Goal: Task Accomplishment & Management: Use online tool/utility

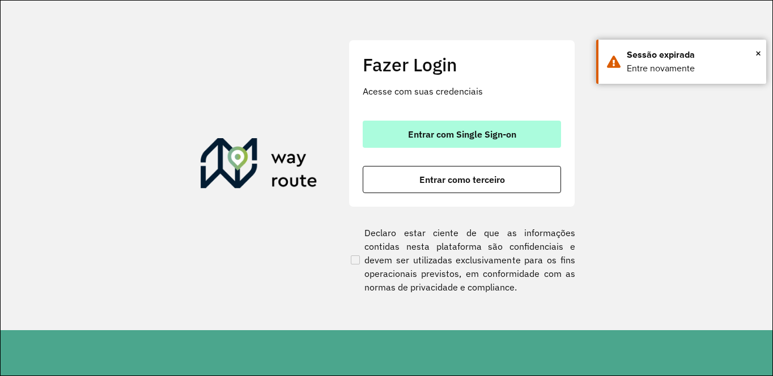
click at [425, 134] on span "Entrar com Single Sign-on" at bounding box center [462, 134] width 108 height 9
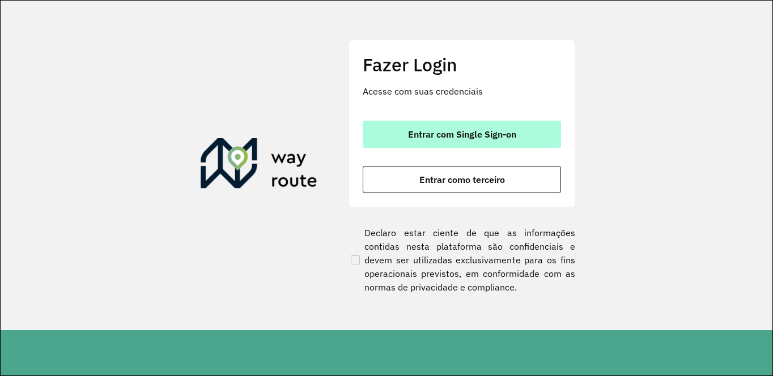
click at [480, 130] on span "Entrar com Single Sign-on" at bounding box center [462, 134] width 108 height 9
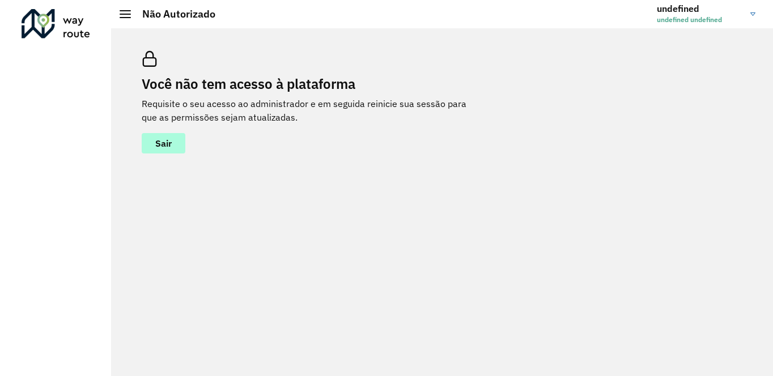
click at [165, 144] on span "Sair" at bounding box center [163, 143] width 16 height 9
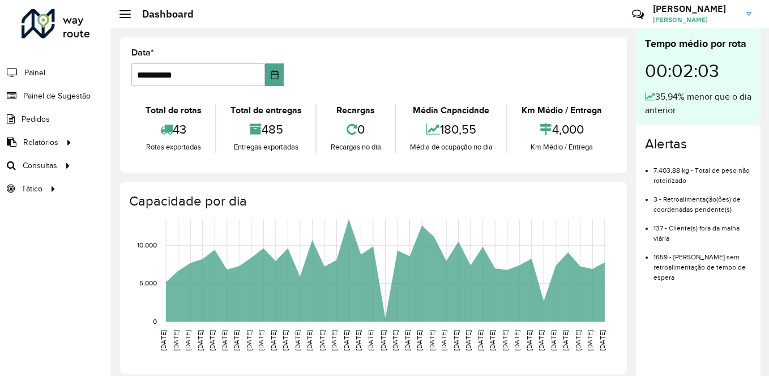
click at [236, 25] on hb-header "Dashboard Críticas? Dúvidas? Elogios? Sugestões? Entre em contato conosco! Ivon…" at bounding box center [440, 14] width 658 height 28
click at [165, 164] on span "Roteirização" at bounding box center [152, 166] width 46 height 12
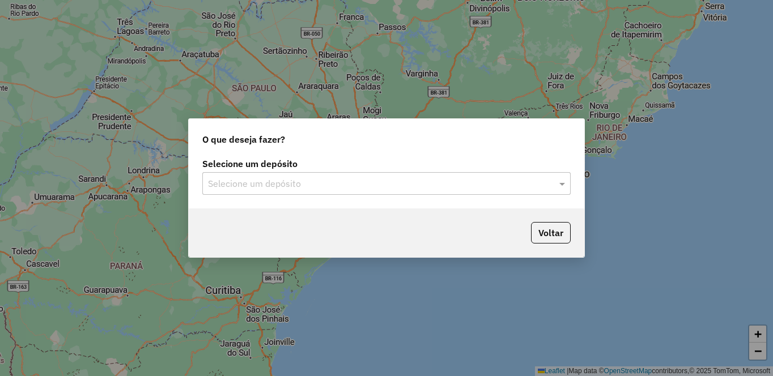
click at [274, 188] on input "text" at bounding box center [375, 184] width 334 height 14
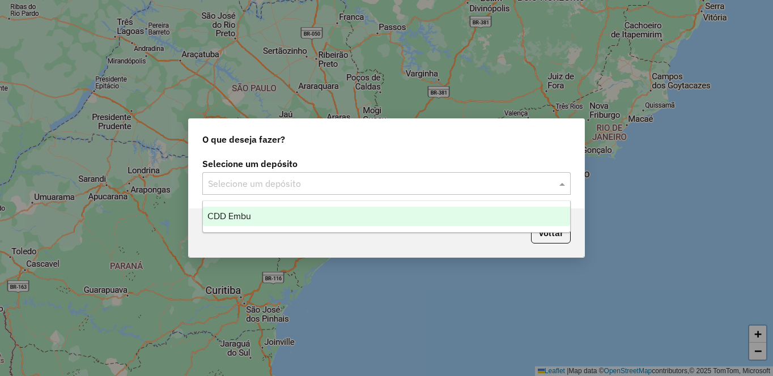
click at [247, 211] on span "CDD Embu" at bounding box center [229, 216] width 44 height 10
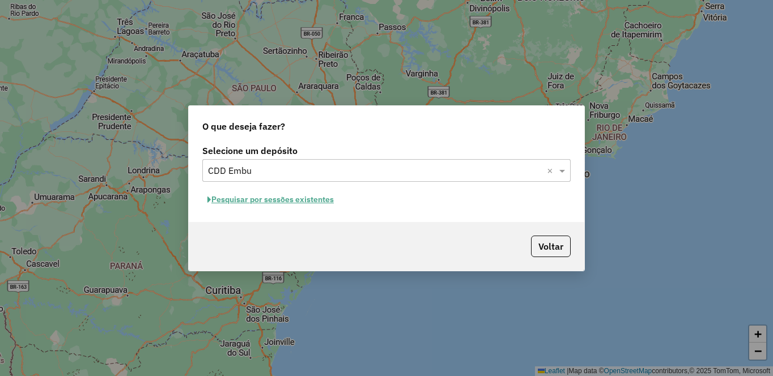
click at [262, 203] on button "Pesquisar por sessões existentes" at bounding box center [270, 200] width 137 height 18
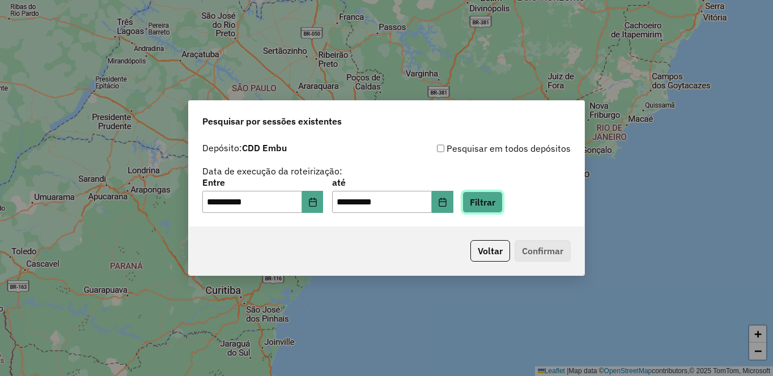
click at [503, 199] on button "Filtrar" at bounding box center [482, 202] width 40 height 22
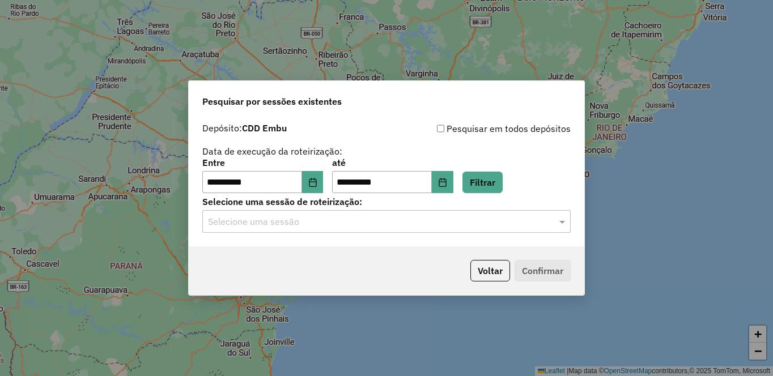
click at [224, 229] on div "Selecione uma sessão" at bounding box center [386, 221] width 368 height 23
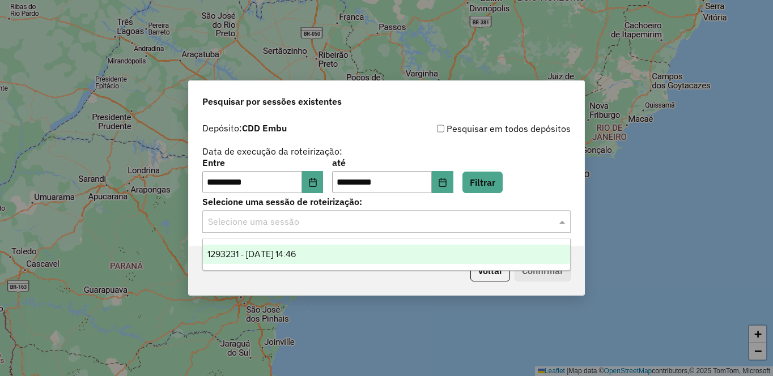
click at [292, 248] on div "1293231 - [DATE] 14:46" at bounding box center [386, 254] width 367 height 19
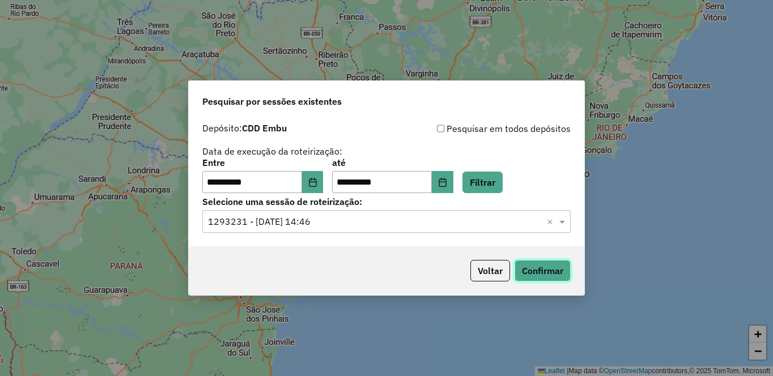
click at [556, 267] on button "Confirmar" at bounding box center [542, 271] width 56 height 22
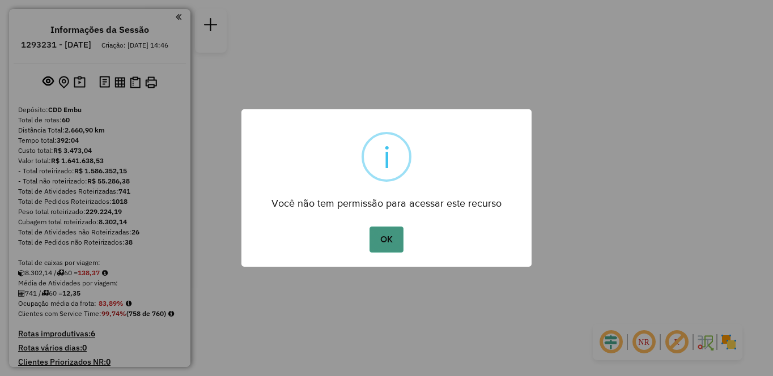
click at [394, 244] on button "OK" at bounding box center [385, 240] width 33 height 26
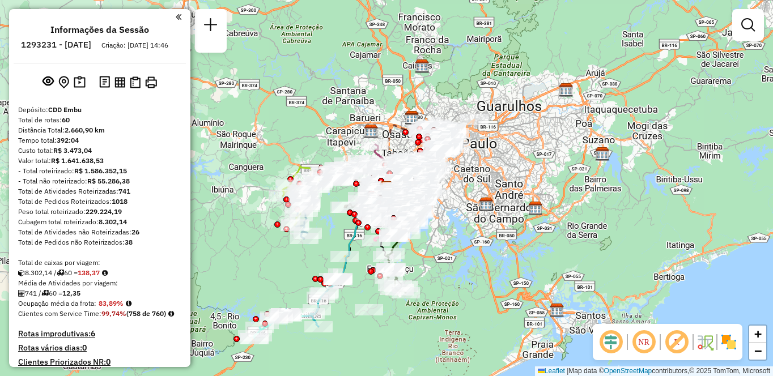
click at [720, 339] on img at bounding box center [729, 342] width 18 height 18
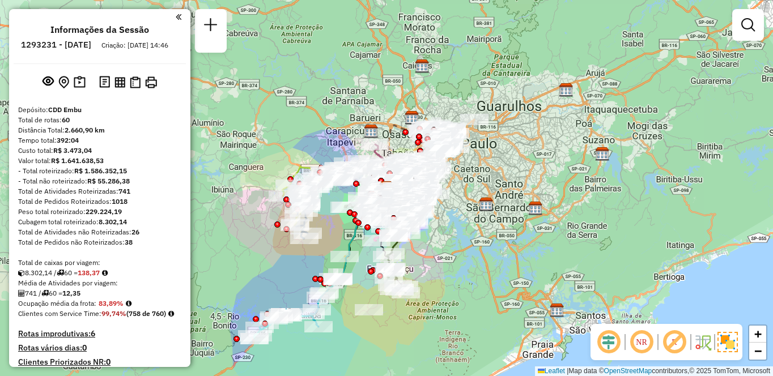
click at [684, 343] on em at bounding box center [674, 342] width 27 height 27
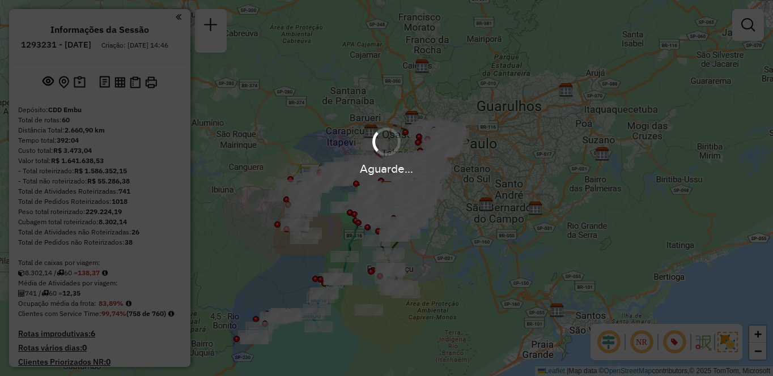
click at [634, 346] on div "Aguarde..." at bounding box center [386, 188] width 773 height 376
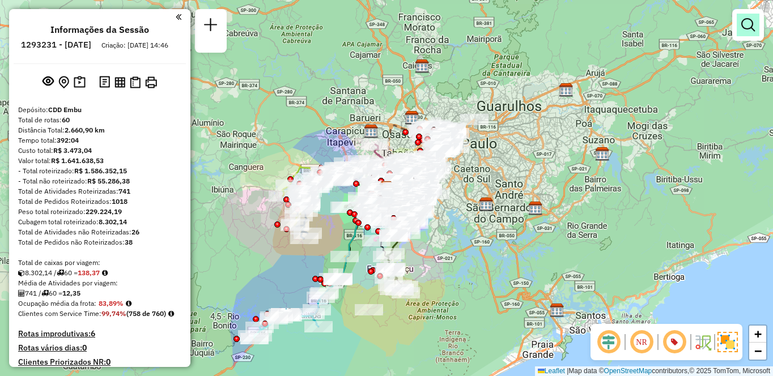
click at [754, 29] on em at bounding box center [748, 25] width 14 height 14
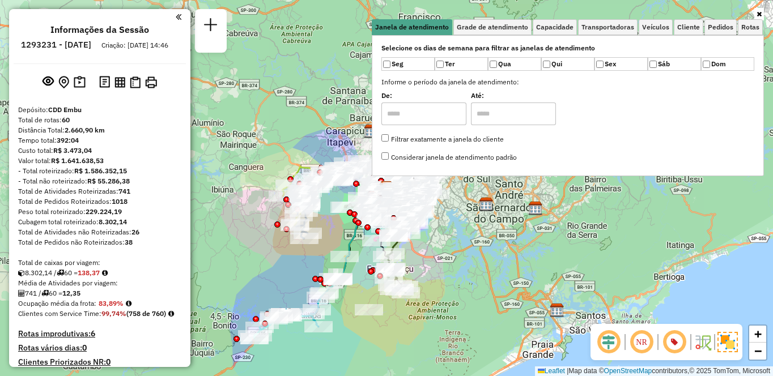
click at [284, 80] on div "Rota 25 - Placa CRW6E01 97000766 - [PERSON_NAME] DA Janela de atendimento Grade…" at bounding box center [386, 188] width 773 height 376
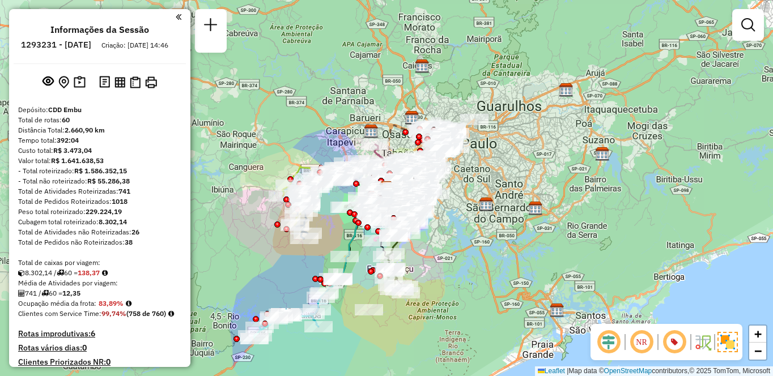
scroll to position [516, 0]
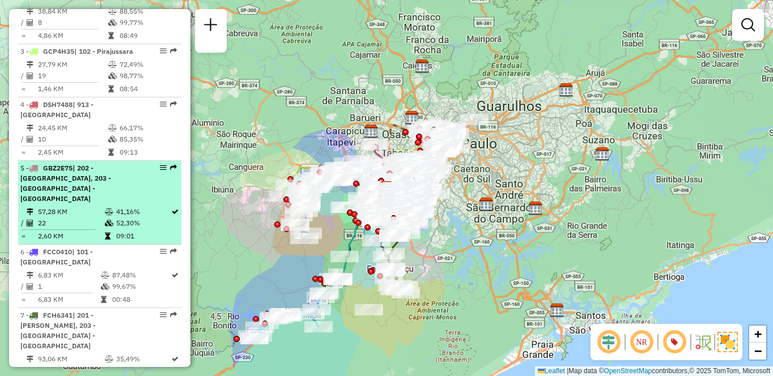
select select "**********"
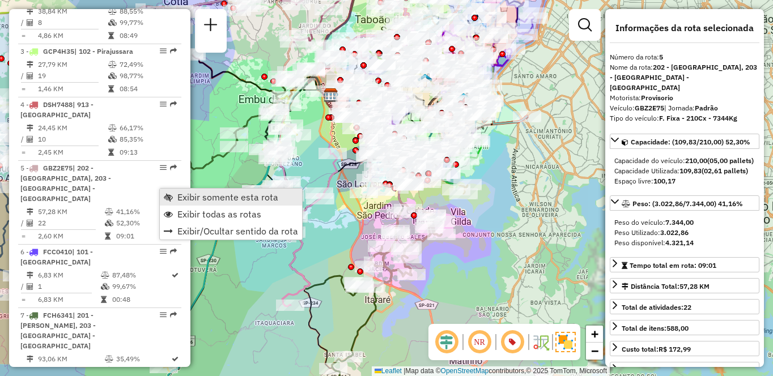
click at [208, 197] on span "Exibir somente esta rota" at bounding box center [227, 197] width 101 height 9
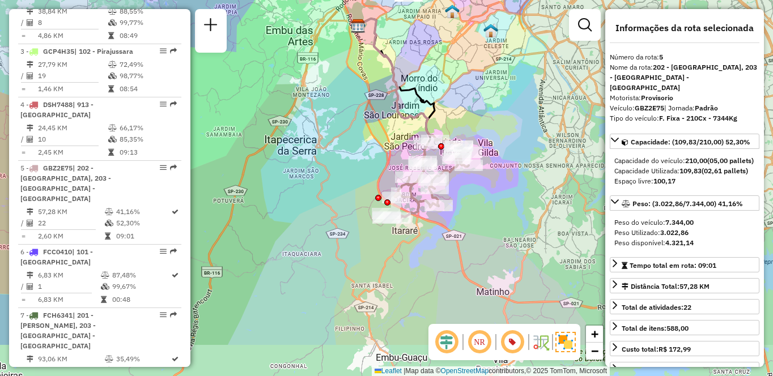
drag, startPoint x: 351, startPoint y: 168, endPoint x: 385, endPoint y: 105, distance: 71.0
click at [378, 97] on div "Janela de atendimento Grade de atendimento Capacidade Transportadoras Veículos …" at bounding box center [386, 188] width 773 height 376
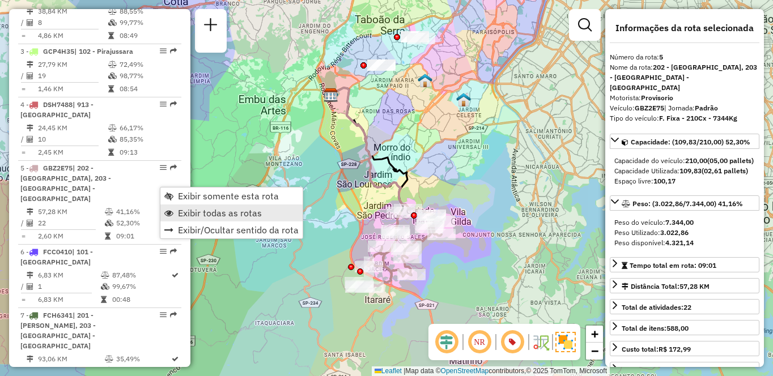
click at [219, 213] on span "Exibir todas as rotas" at bounding box center [220, 212] width 84 height 9
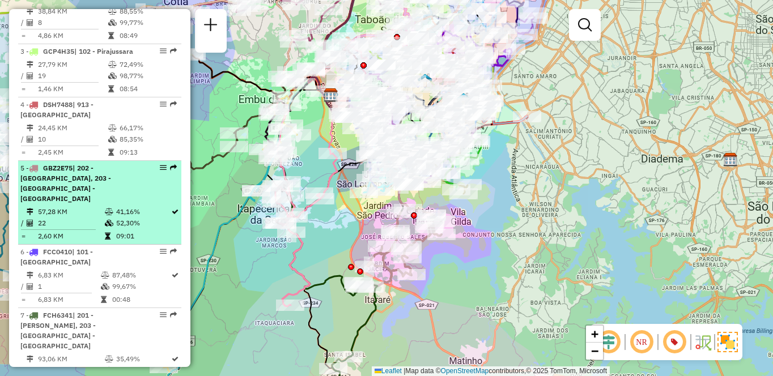
select select "**********"
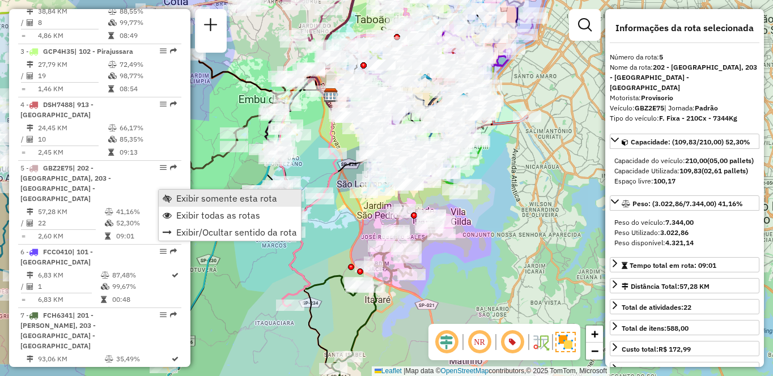
click at [202, 199] on span "Exibir somente esta rota" at bounding box center [226, 198] width 101 height 9
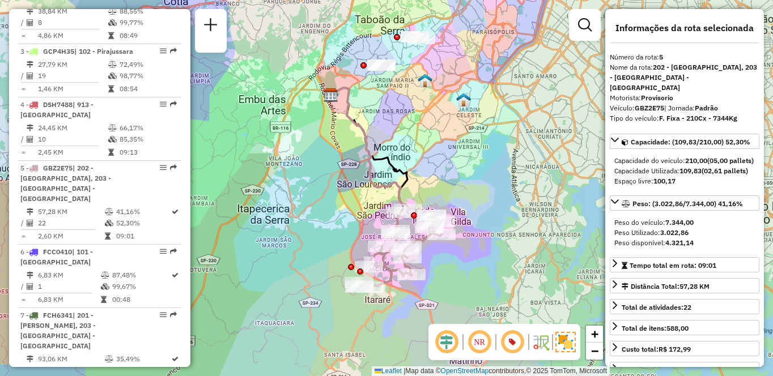
scroll to position [853, 0]
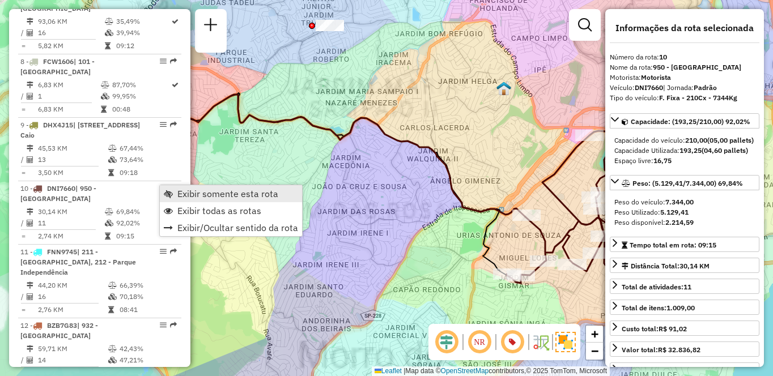
click at [176, 192] on link "Exibir somente esta rota" at bounding box center [231, 193] width 142 height 17
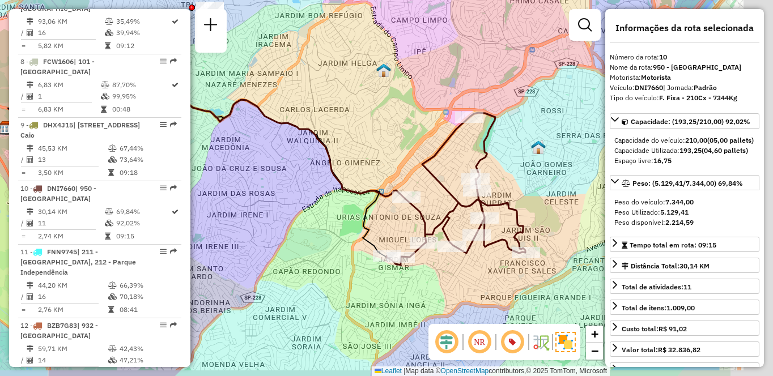
drag, startPoint x: 559, startPoint y: 173, endPoint x: 453, endPoint y: 155, distance: 107.4
click at [453, 155] on div "Janela de atendimento Grade de atendimento Capacidade Transportadoras Veículos …" at bounding box center [386, 188] width 773 height 376
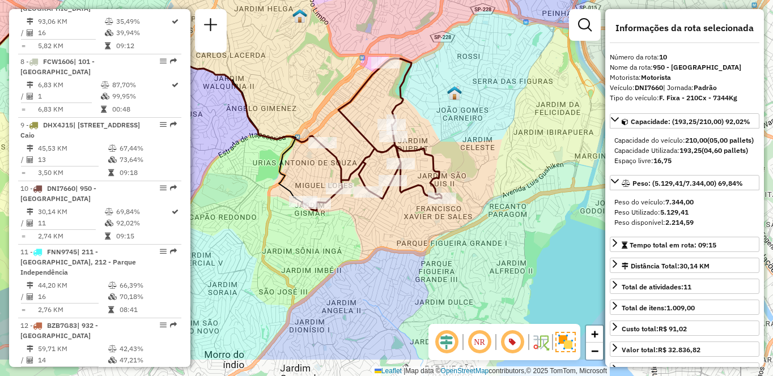
drag, startPoint x: 557, startPoint y: 200, endPoint x: 490, endPoint y: 186, distance: 68.8
click at [482, 148] on div "Janela de atendimento Grade de atendimento Capacidade Transportadoras Veículos …" at bounding box center [386, 188] width 773 height 376
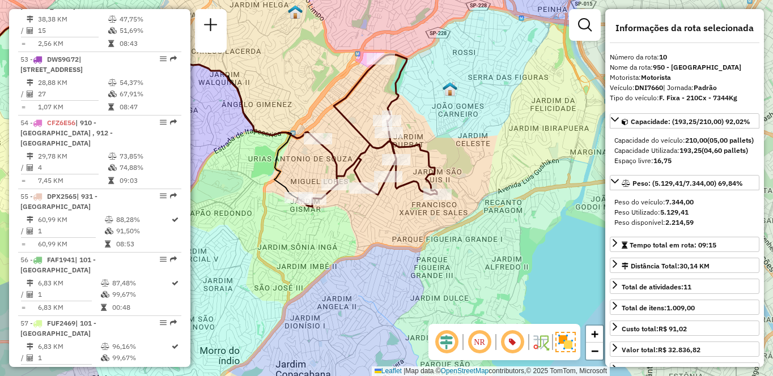
scroll to position [780, 0]
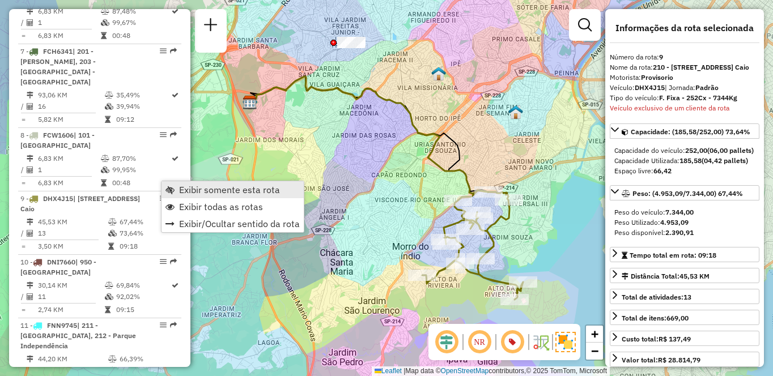
click at [189, 189] on span "Exibir somente esta rota" at bounding box center [229, 189] width 101 height 9
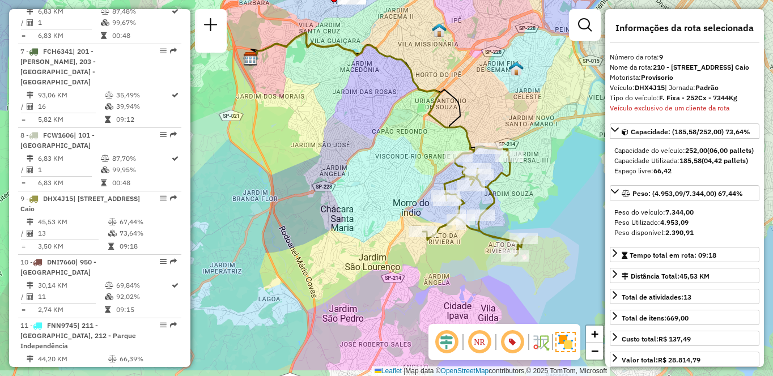
drag, startPoint x: 344, startPoint y: 220, endPoint x: 397, endPoint y: 178, distance: 67.3
click at [344, 170] on div "Janela de atendimento Grade de atendimento Capacidade Transportadoras Veículos …" at bounding box center [386, 188] width 773 height 376
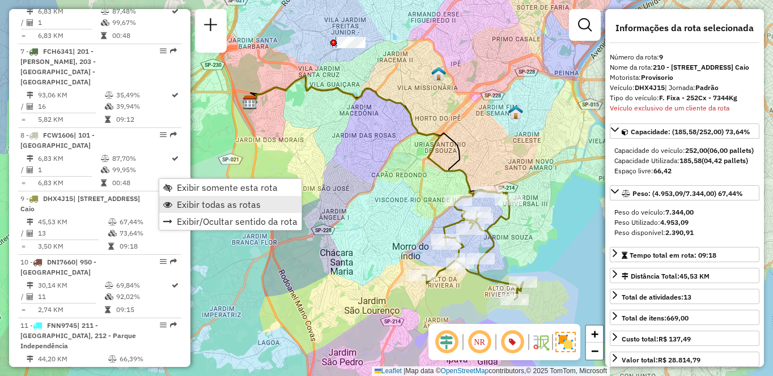
click at [210, 206] on span "Exibir todas as rotas" at bounding box center [219, 204] width 84 height 9
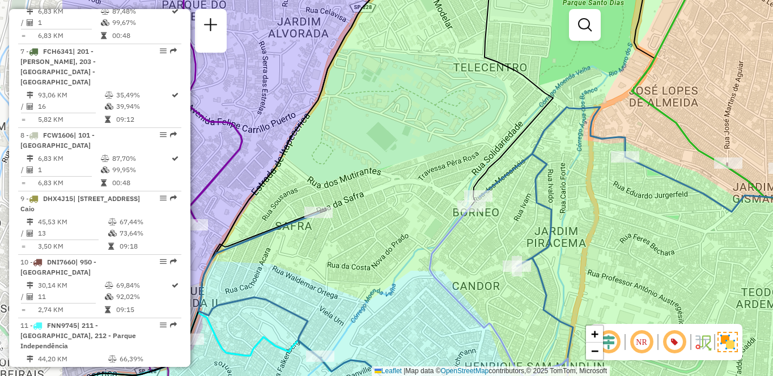
drag, startPoint x: 461, startPoint y: 186, endPoint x: 641, endPoint y: 208, distance: 181.0
click at [641, 208] on div "Janela de atendimento Grade de atendimento Capacidade Transportadoras Veículos …" at bounding box center [386, 188] width 773 height 376
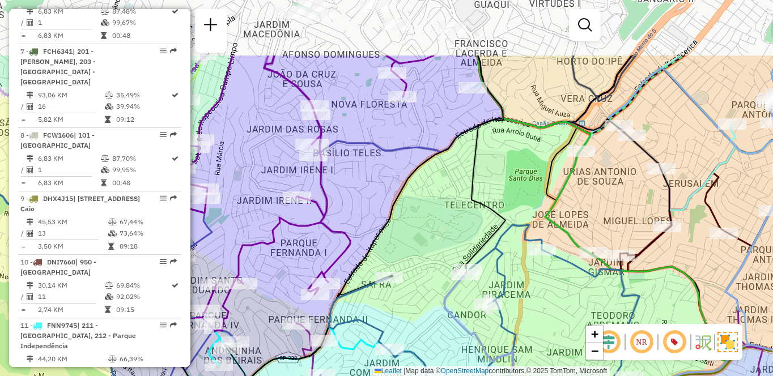
drag, startPoint x: 542, startPoint y: 120, endPoint x: 492, endPoint y: 216, distance: 108.2
click at [492, 216] on icon at bounding box center [485, 165] width 41 height 219
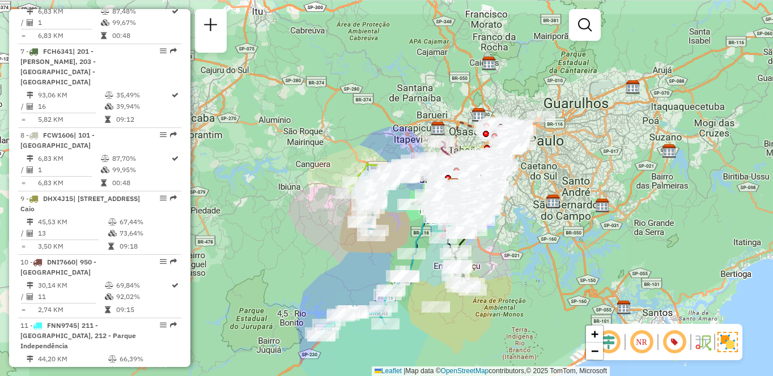
drag, startPoint x: 587, startPoint y: 123, endPoint x: 579, endPoint y: 175, distance: 52.2
click at [579, 175] on div "Janela de atendimento Grade de atendimento Capacidade Transportadoras Veículos …" at bounding box center [386, 188] width 773 height 376
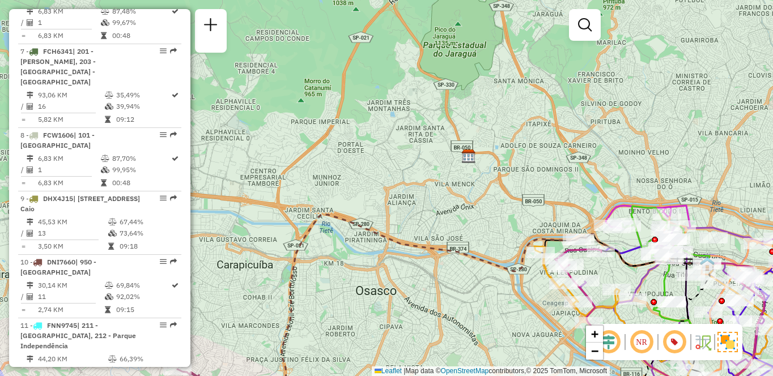
drag, startPoint x: 554, startPoint y: 112, endPoint x: 402, endPoint y: 156, distance: 157.8
click at [402, 156] on div "Janela de atendimento Grade de atendimento Capacidade Transportadoras Veículos …" at bounding box center [386, 188] width 773 height 376
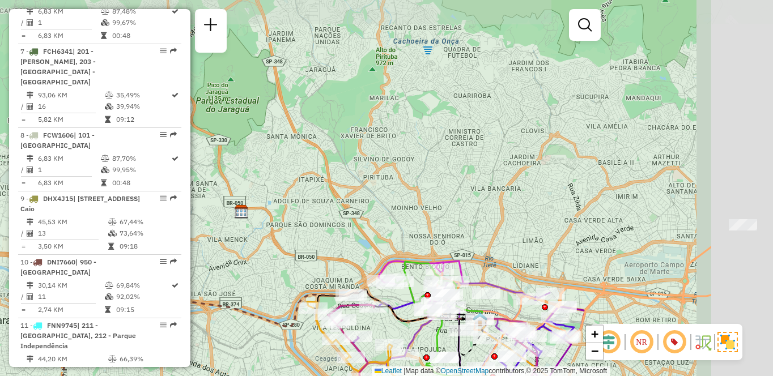
drag, startPoint x: 659, startPoint y: 155, endPoint x: 522, endPoint y: 183, distance: 139.9
click at [522, 183] on div "Janela de atendimento Grade de atendimento Capacidade Transportadoras Veículos …" at bounding box center [386, 188] width 773 height 376
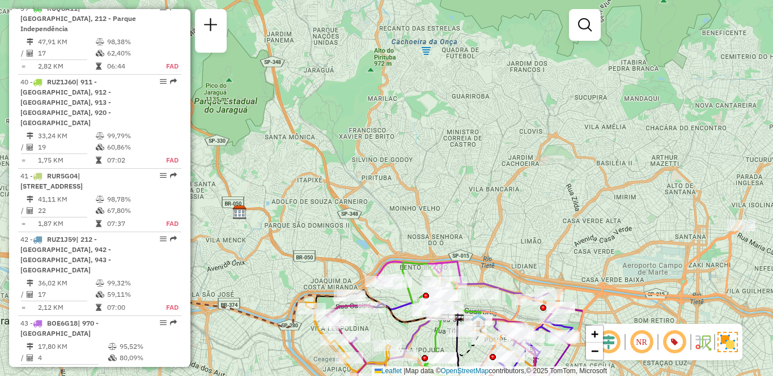
scroll to position [927, 0]
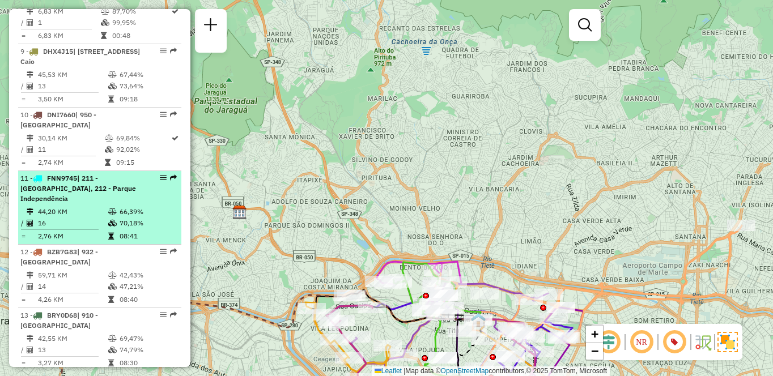
select select "**********"
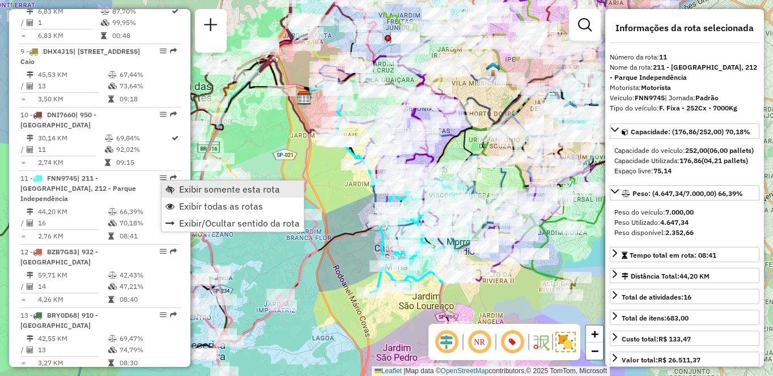
click at [199, 186] on span "Exibir somente esta rota" at bounding box center [229, 189] width 101 height 9
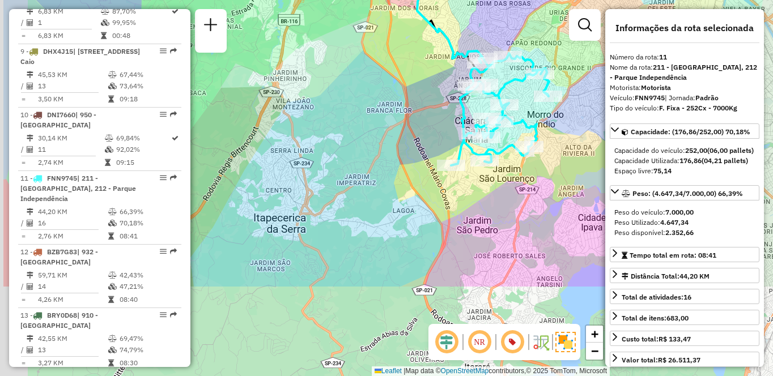
drag, startPoint x: 243, startPoint y: 218, endPoint x: 361, endPoint y: 116, distance: 155.5
click at [324, 103] on div "Janela de atendimento Grade de atendimento Capacidade Transportadoras Veículos …" at bounding box center [386, 188] width 773 height 376
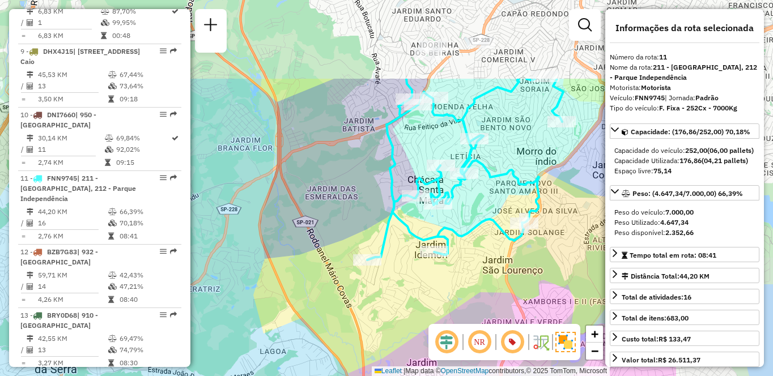
drag, startPoint x: 373, startPoint y: 161, endPoint x: 517, endPoint y: 74, distance: 168.6
click at [195, 279] on div "Janela de atendimento Grade de atendimento Capacidade Transportadoras Veículos …" at bounding box center [386, 188] width 773 height 376
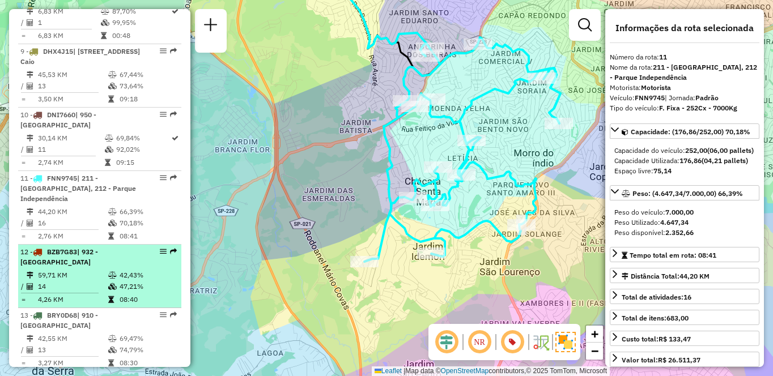
click at [95, 277] on td "59,71 KM" at bounding box center [72, 275] width 70 height 11
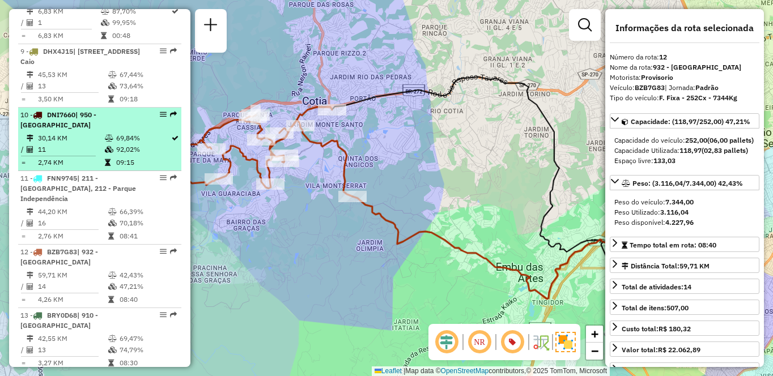
click at [121, 139] on td "69,84%" at bounding box center [143, 138] width 55 height 11
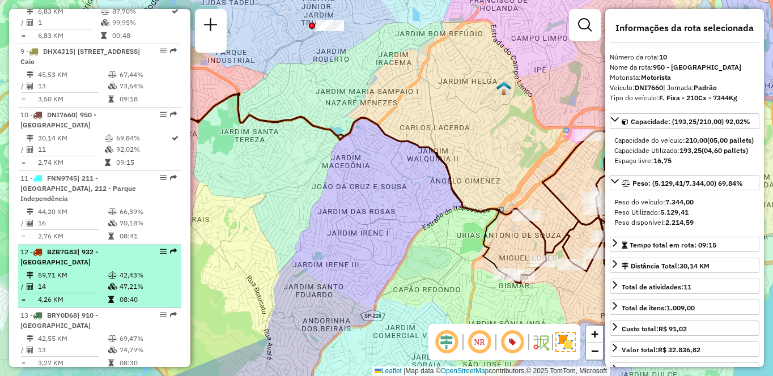
scroll to position [1097, 0]
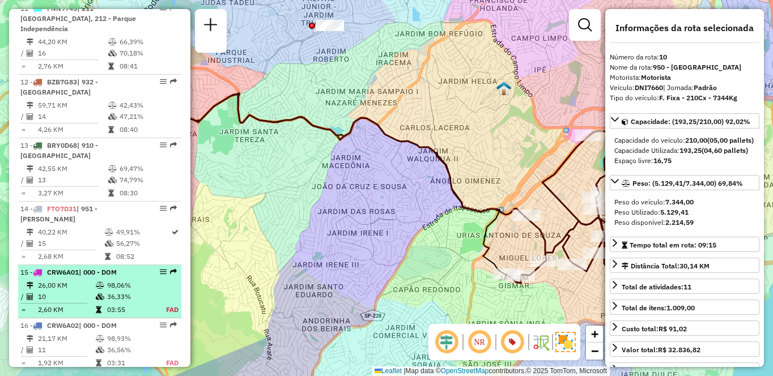
click at [92, 299] on td "10" at bounding box center [66, 296] width 58 height 11
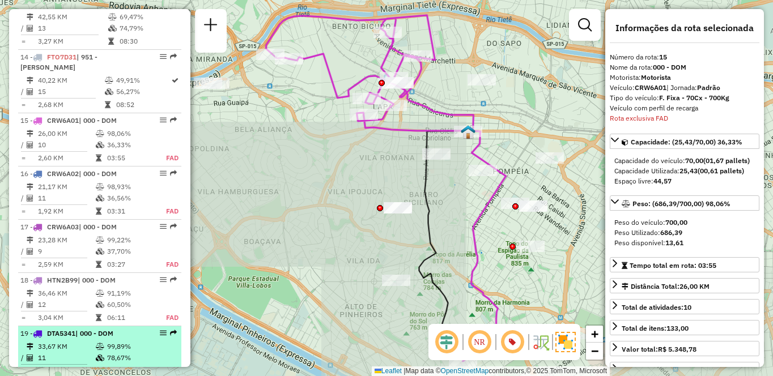
scroll to position [1353, 0]
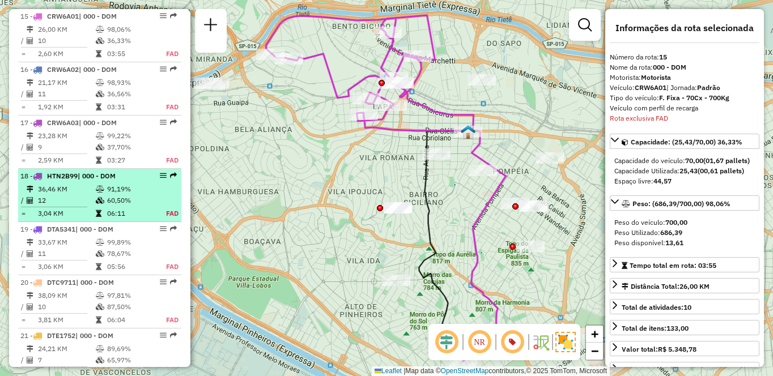
click at [142, 208] on td "06:11" at bounding box center [130, 213] width 47 height 11
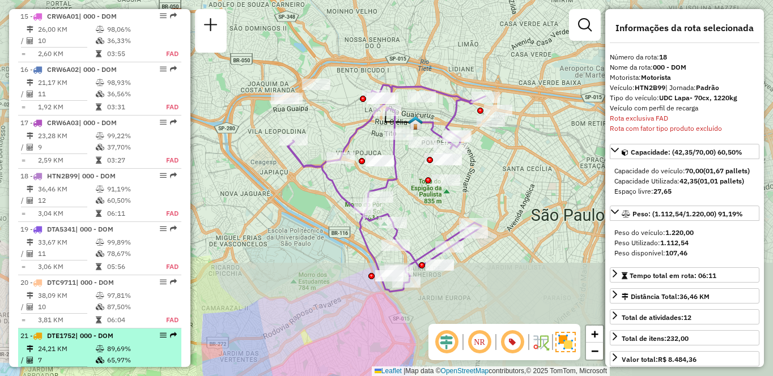
scroll to position [1513, 0]
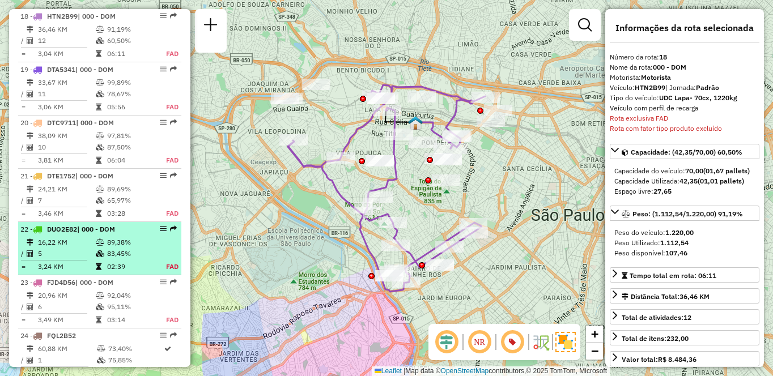
click at [102, 239] on icon at bounding box center [100, 242] width 8 height 7
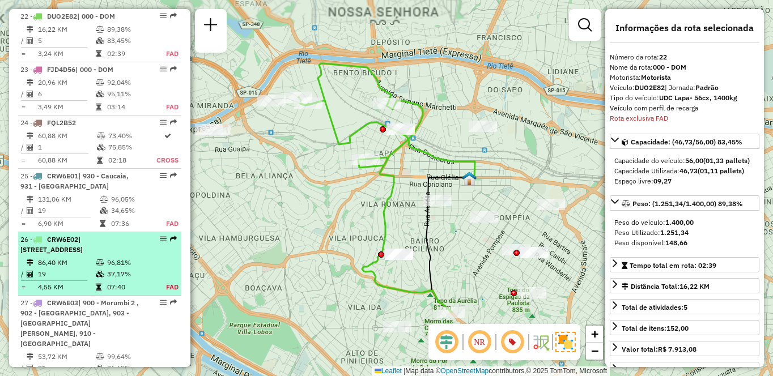
click at [82, 296] on li "26 - CRW6E02 | 920 - [GEOGRAPHIC_DATA], 932 - [GEOGRAPHIC_DATA], 933 - [GEOGRAP…" at bounding box center [99, 263] width 163 height 63
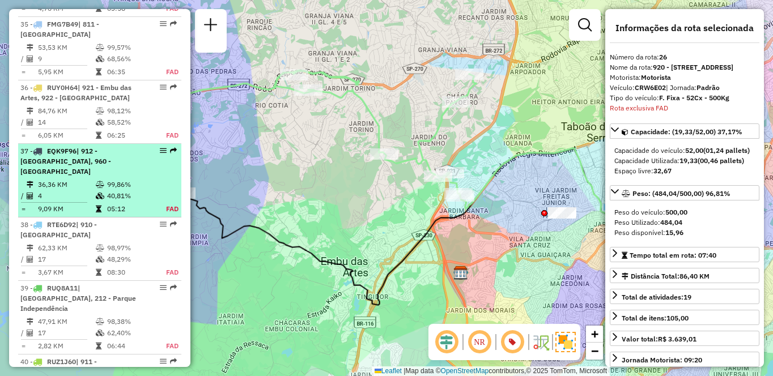
click at [110, 146] on div "37 - EQK9F96 | 912 - [GEOGRAPHIC_DATA], 960 - [GEOGRAPHIC_DATA]" at bounding box center [80, 161] width 120 height 31
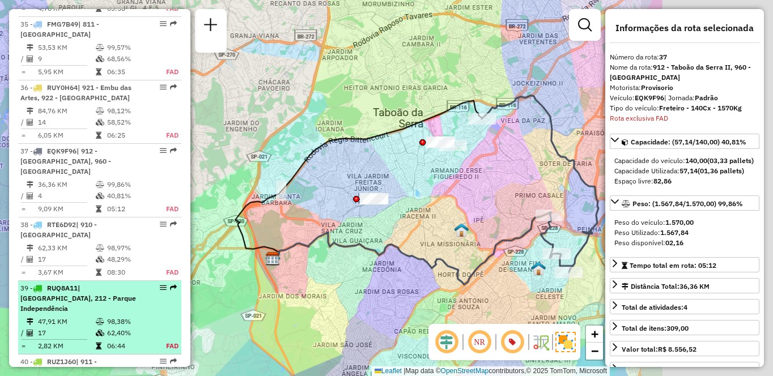
scroll to position [2780, 0]
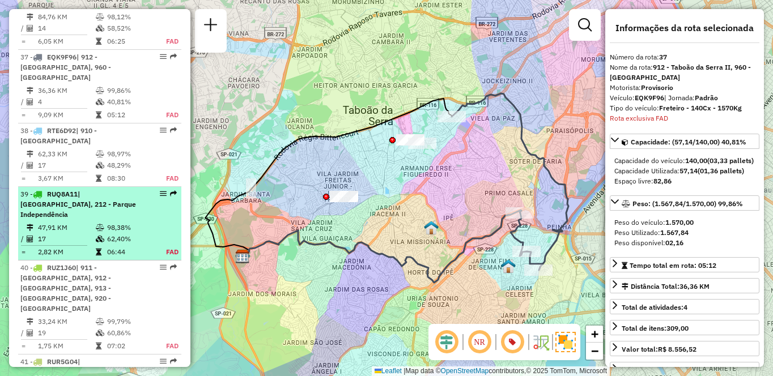
click at [82, 222] on td "47,91 KM" at bounding box center [66, 227] width 58 height 11
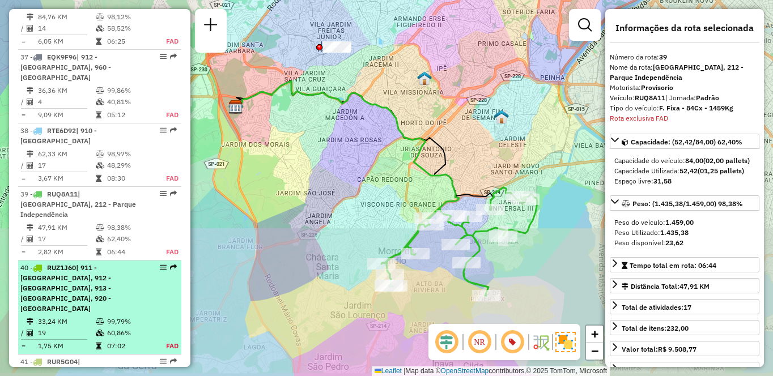
scroll to position [2906, 0]
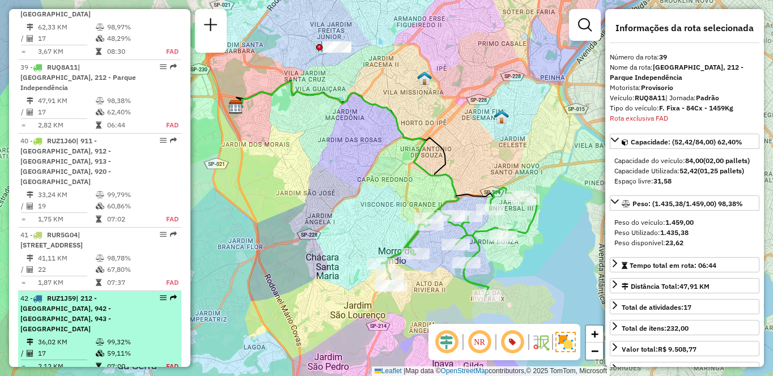
click at [103, 291] on li "42 - RUZ1J59 | 212 - Parque Independência, 942 - [GEOGRAPHIC_DATA], 943 - [GEOG…" at bounding box center [99, 333] width 163 height 84
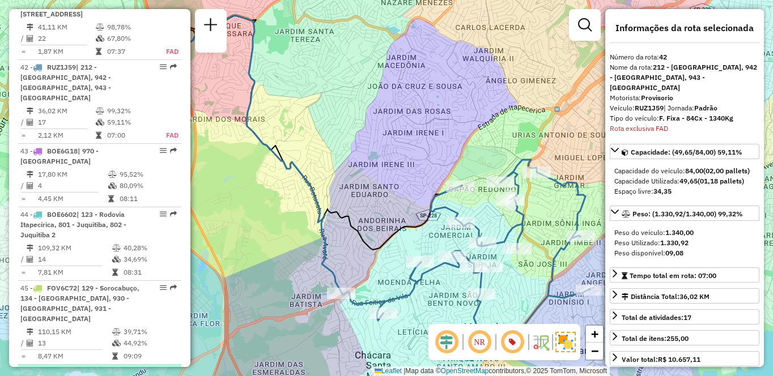
scroll to position [3194, 0]
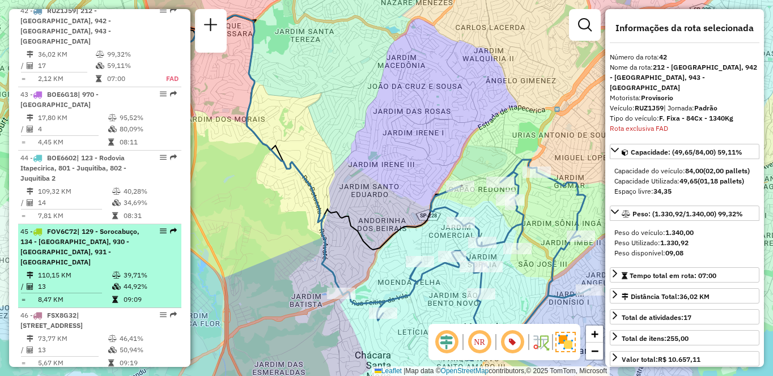
click at [75, 227] on div "45 - FOV6C72 | 129 - Sorocabuço, 134 - [GEOGRAPHIC_DATA], 930 - [GEOGRAPHIC_DAT…" at bounding box center [80, 247] width 120 height 41
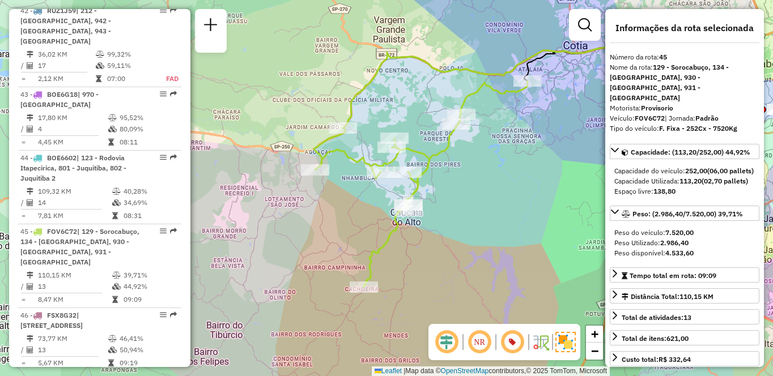
drag, startPoint x: 436, startPoint y: 198, endPoint x: 504, endPoint y: 175, distance: 71.3
click at [504, 175] on div "Janela de atendimento Grade de atendimento Capacidade Transportadoras Veículos …" at bounding box center [386, 188] width 773 height 376
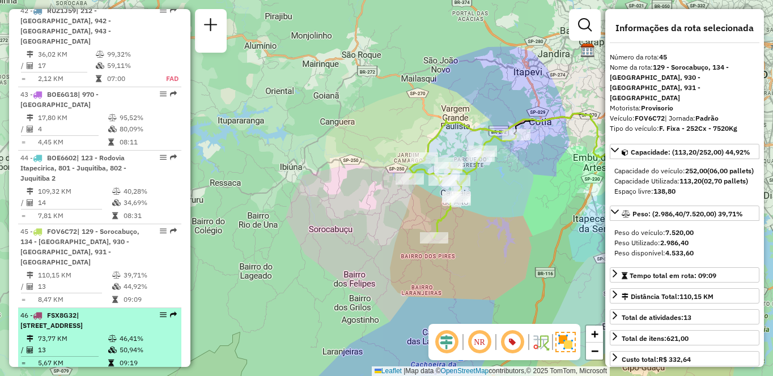
click at [61, 333] on td "73,77 KM" at bounding box center [72, 338] width 70 height 11
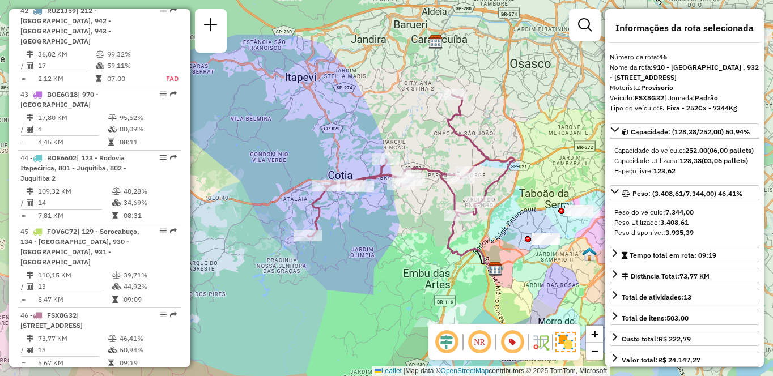
drag, startPoint x: 529, startPoint y: 223, endPoint x: 522, endPoint y: 166, distance: 57.6
click at [522, 166] on div "Janela de atendimento Grade de atendimento Capacidade Transportadoras Veículos …" at bounding box center [386, 188] width 773 height 376
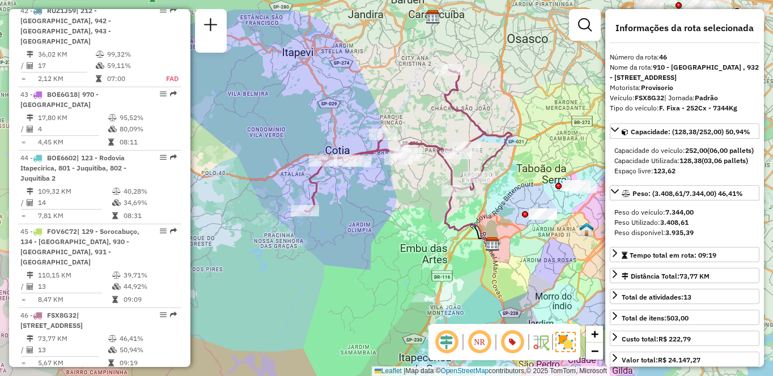
scroll to position [3308, 0]
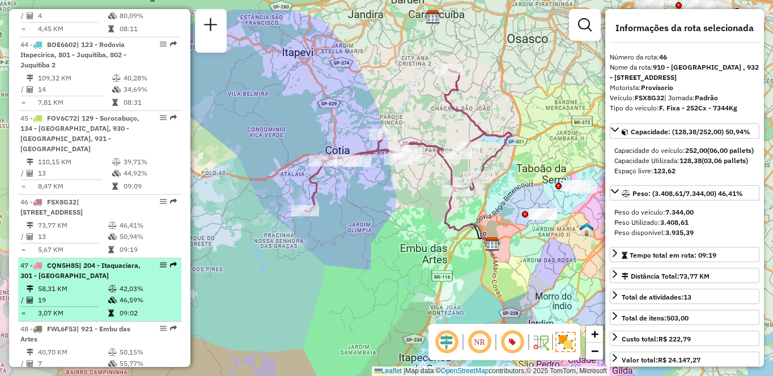
click at [82, 283] on td "58,31 KM" at bounding box center [72, 288] width 70 height 11
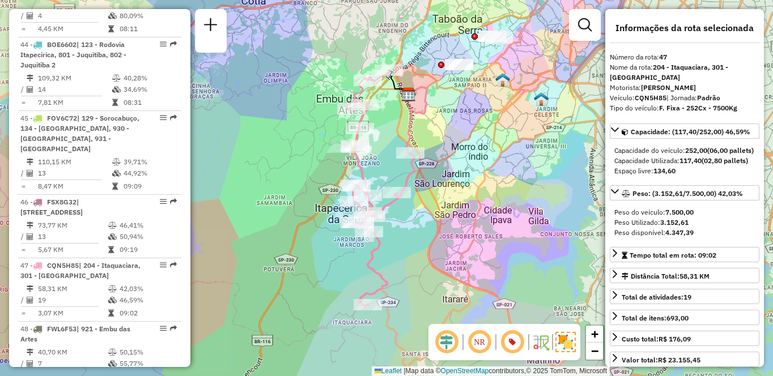
click at [566, 337] on img at bounding box center [565, 342] width 20 height 20
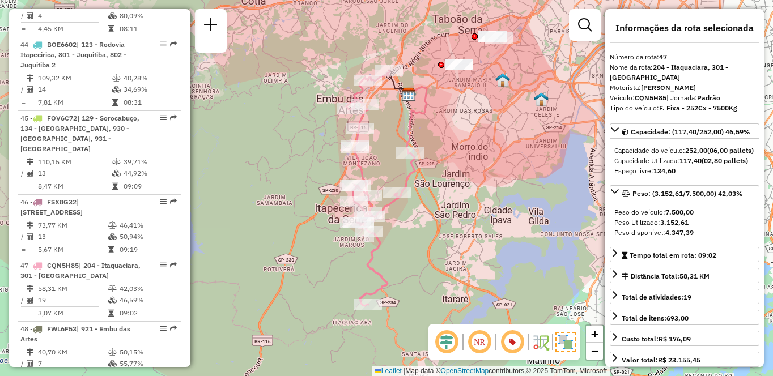
click at [566, 337] on img at bounding box center [565, 342] width 20 height 20
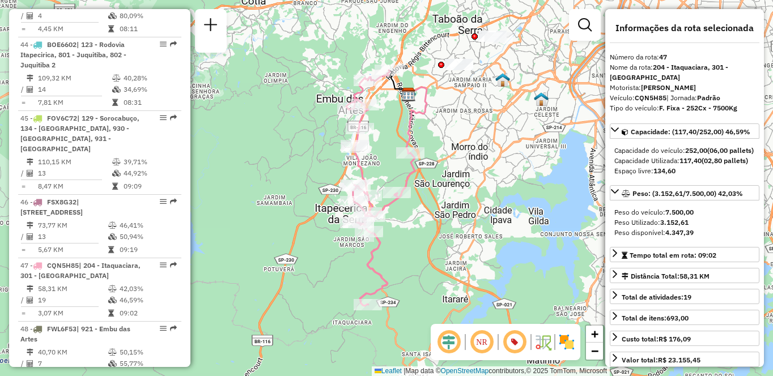
click at [566, 337] on img at bounding box center [566, 342] width 18 height 18
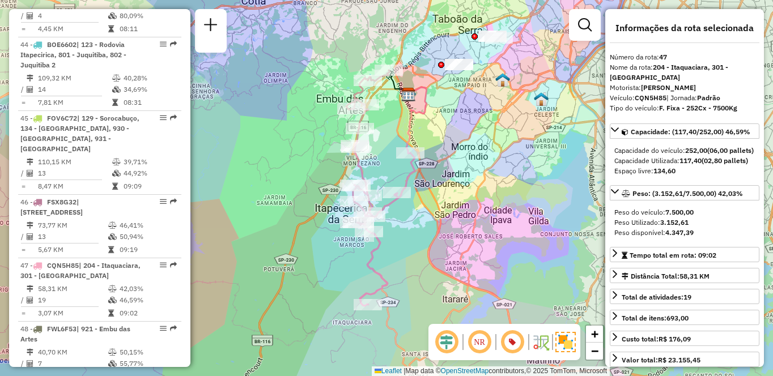
click at [484, 348] on em at bounding box center [479, 342] width 27 height 27
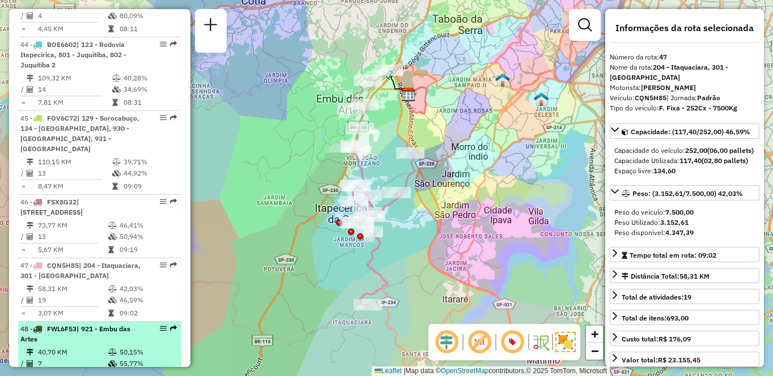
scroll to position [3364, 0]
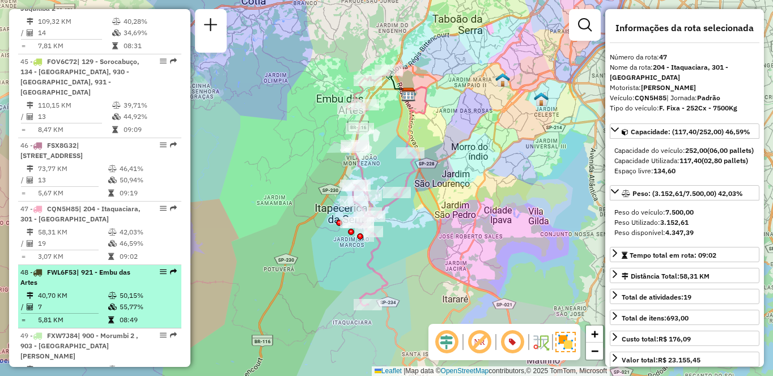
click at [85, 290] on td "40,70 KM" at bounding box center [72, 295] width 70 height 11
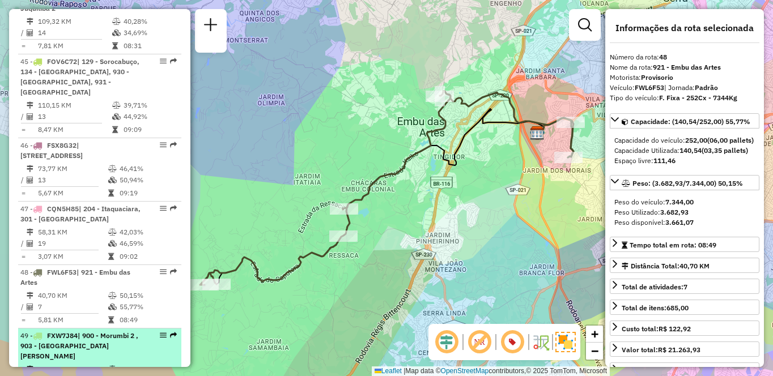
click at [71, 331] on div "49 - FXW7J84 | 900 - Morumbi 2 , 903 - [GEOGRAPHIC_DATA][PERSON_NAME]" at bounding box center [80, 346] width 120 height 31
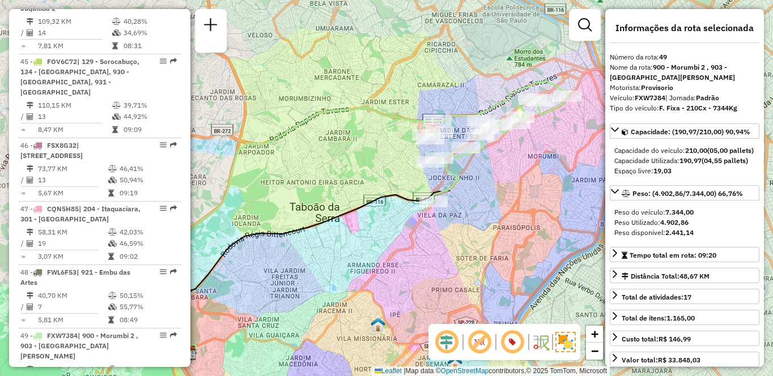
drag, startPoint x: 551, startPoint y: 188, endPoint x: 517, endPoint y: 214, distance: 42.4
click at [517, 214] on div "Janela de atendimento Grade de atendimento Capacidade Transportadoras Veículos …" at bounding box center [386, 188] width 773 height 376
